Goal: Transaction & Acquisition: Purchase product/service

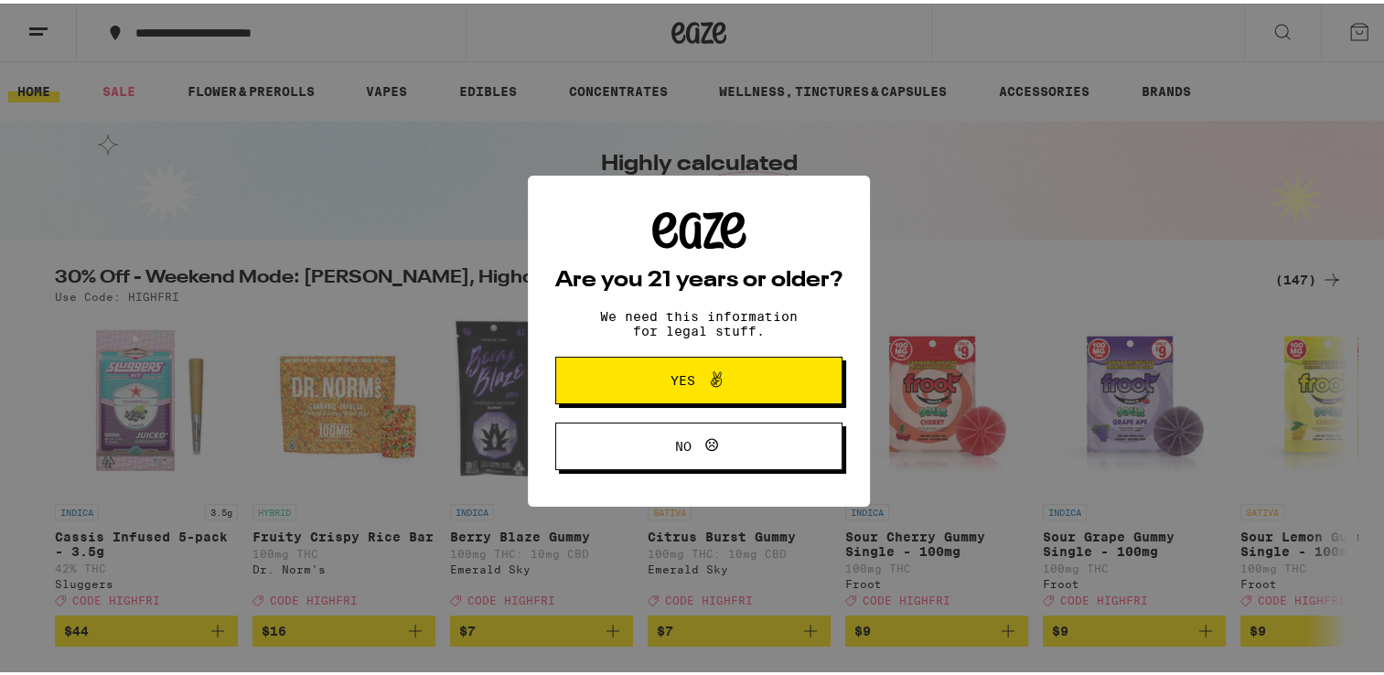
click at [677, 371] on span "Yes" at bounding box center [684, 377] width 25 height 13
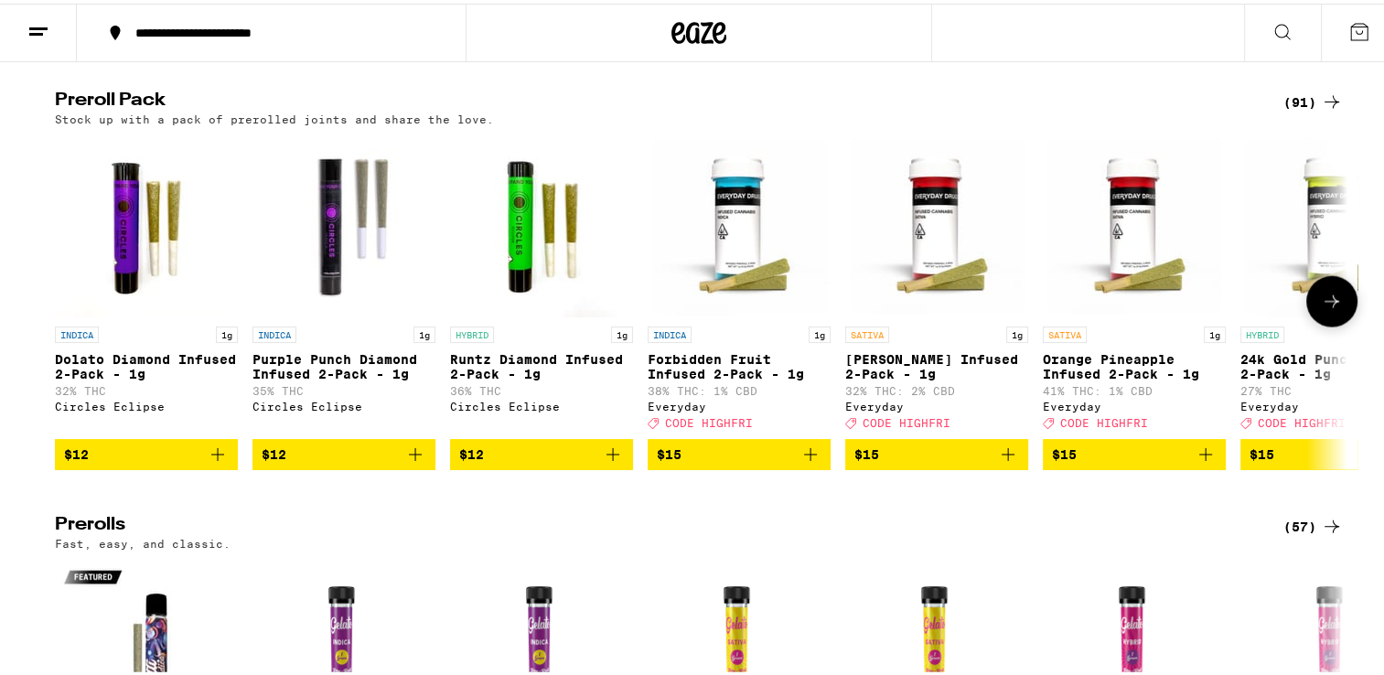
scroll to position [4062, 0]
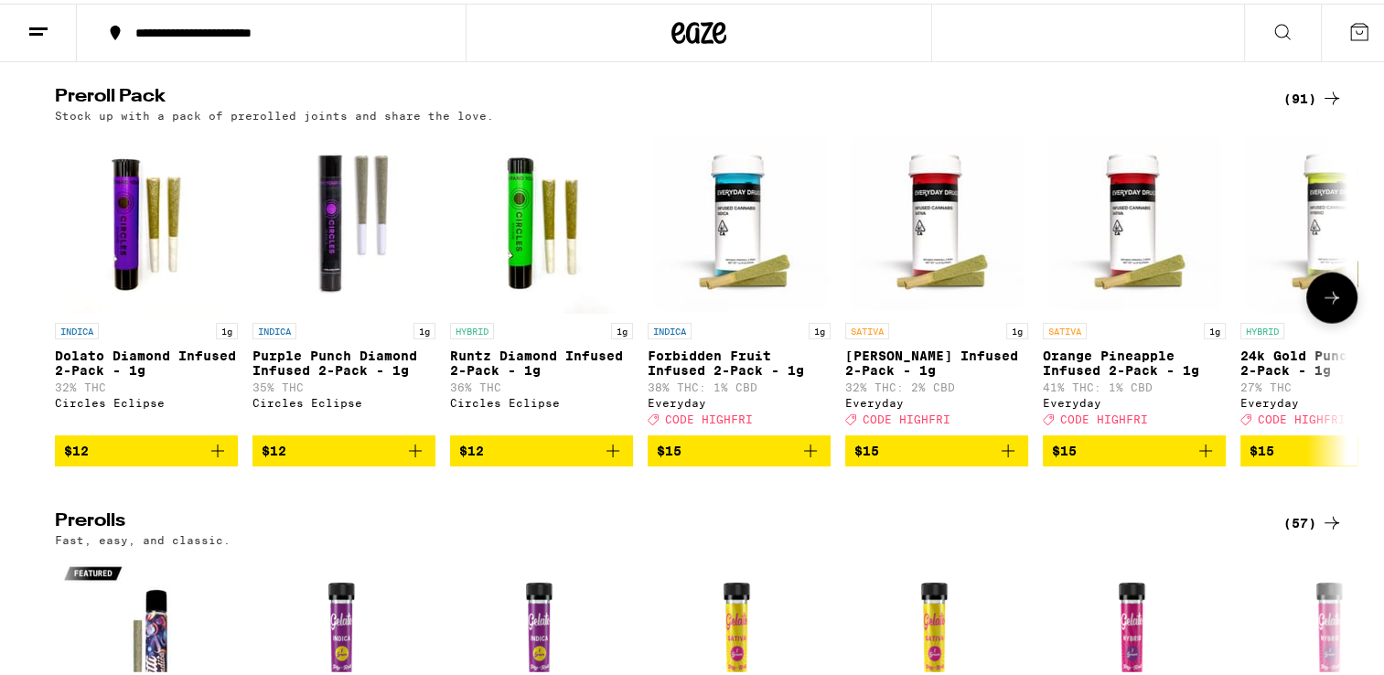
click at [677, 310] on img "Open page for Forbidden Fruit Infused 2-Pack - 1g from Everyday" at bounding box center [739, 218] width 183 height 183
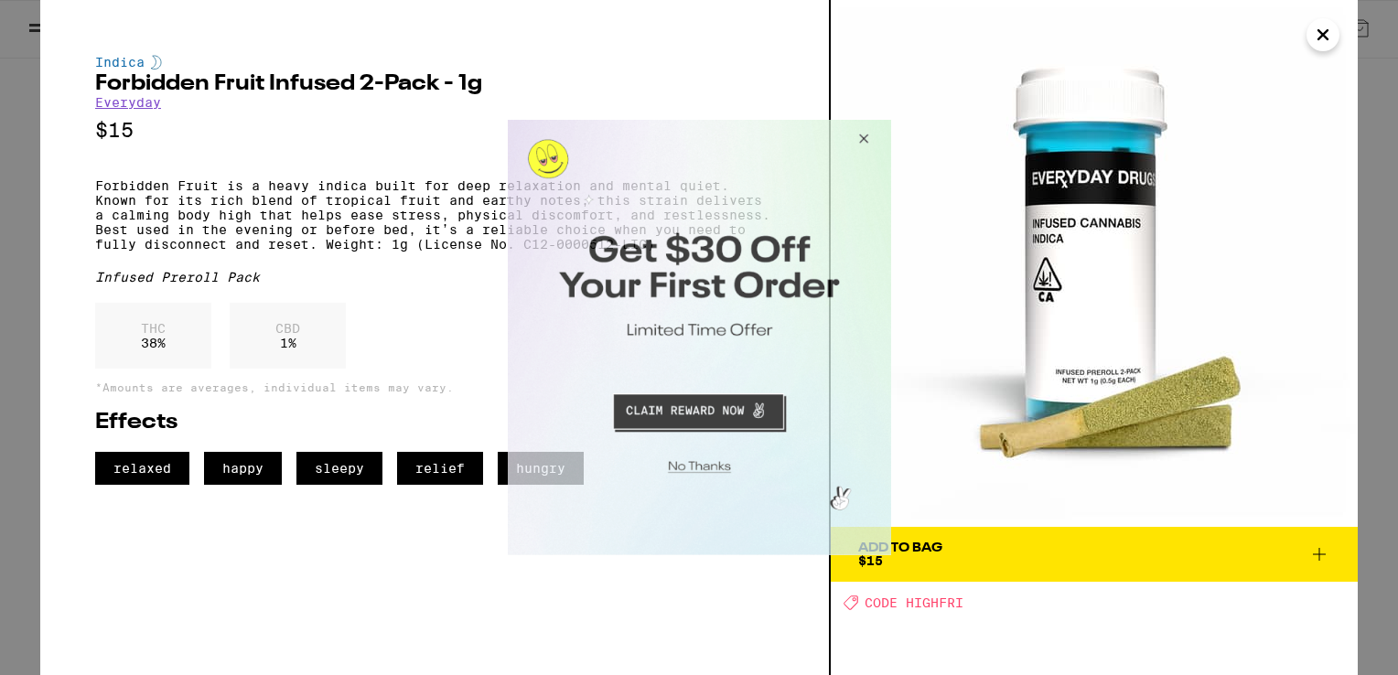
click at [864, 134] on button "Close Modal" at bounding box center [859, 142] width 49 height 44
